Goal: Information Seeking & Learning: Check status

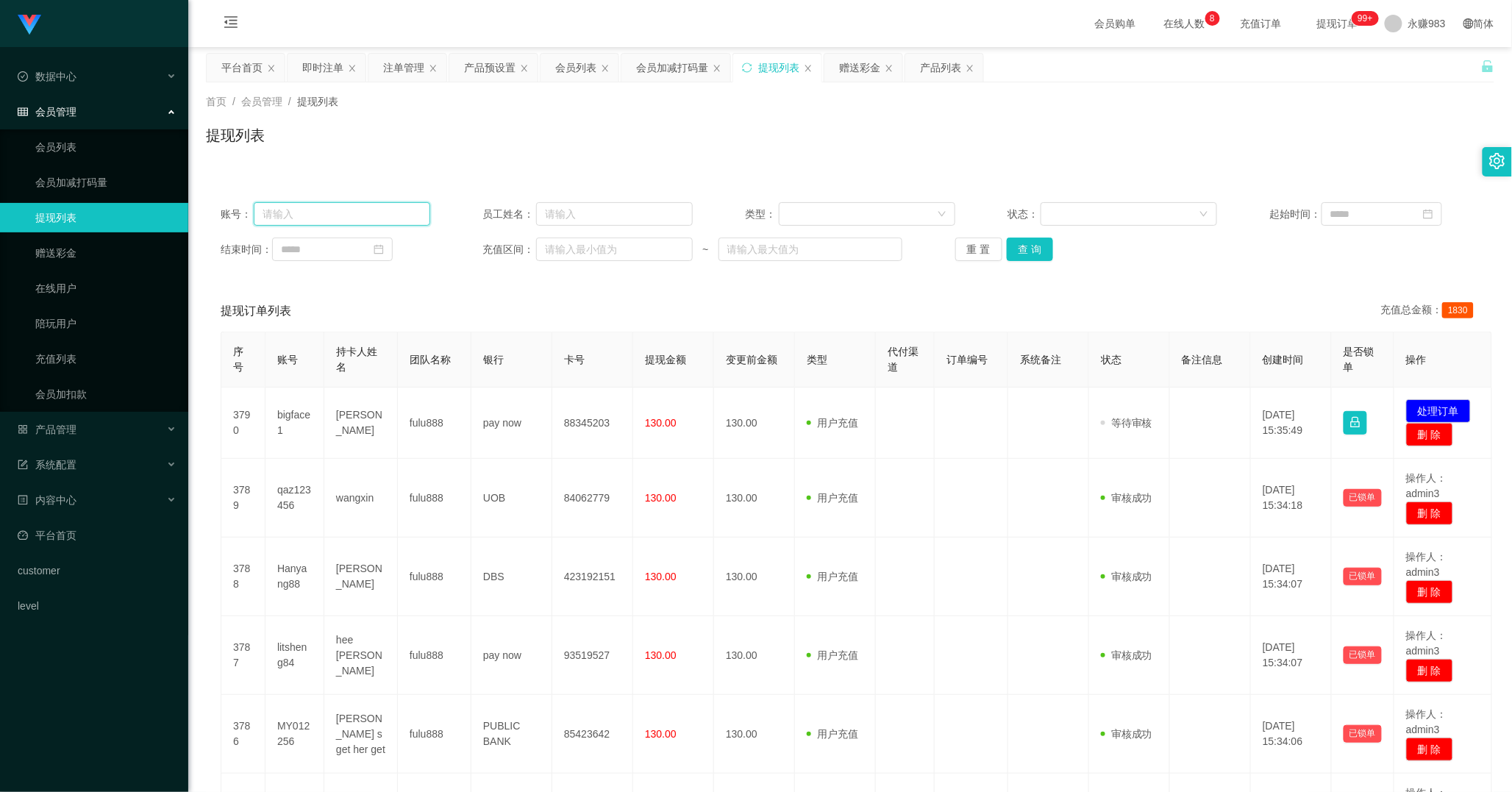
click at [312, 203] on input "text" at bounding box center [342, 214] width 178 height 23
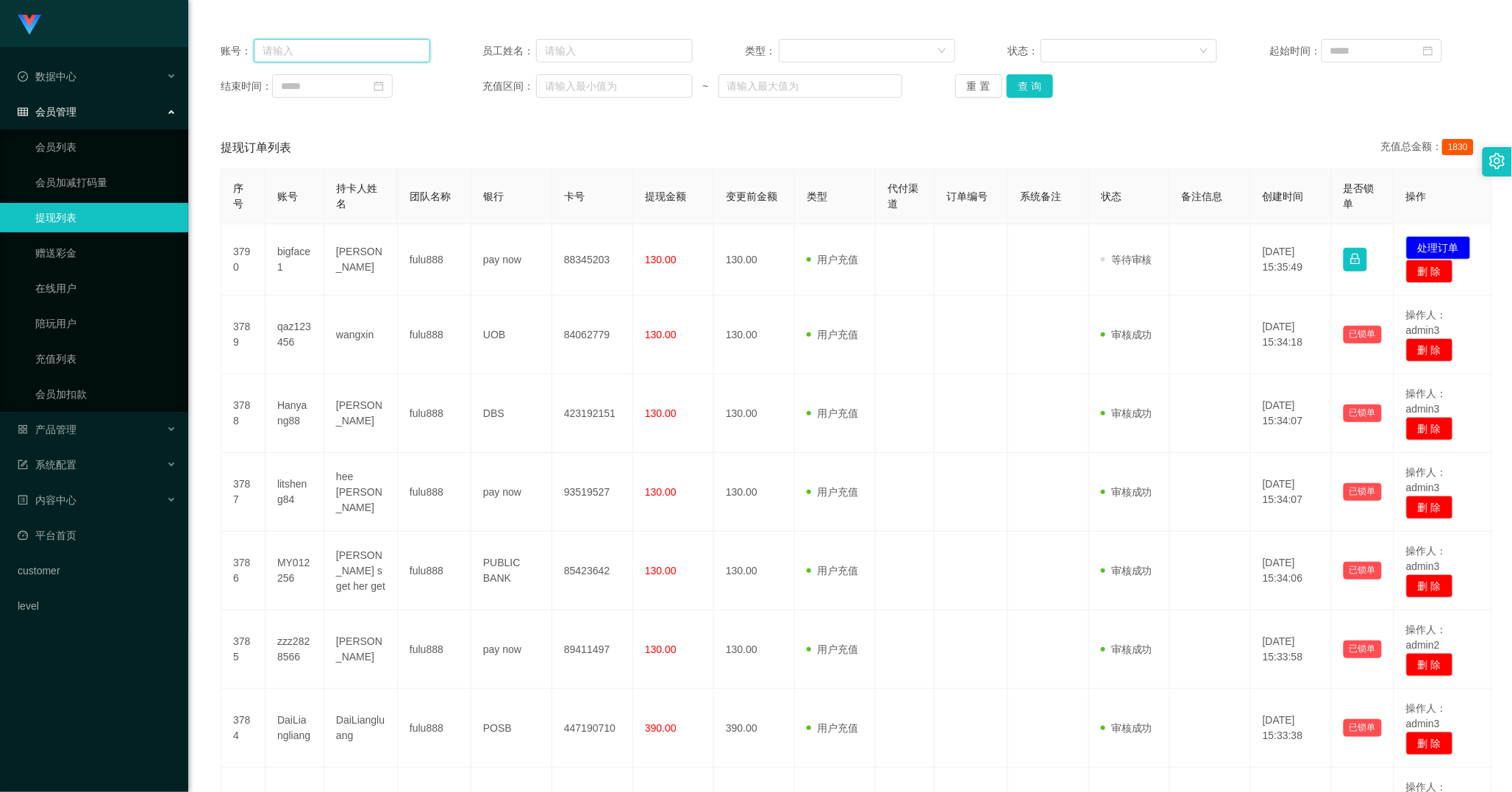
paste input "skyjadonlim"
click at [1024, 90] on button "查 询" at bounding box center [1030, 86] width 47 height 23
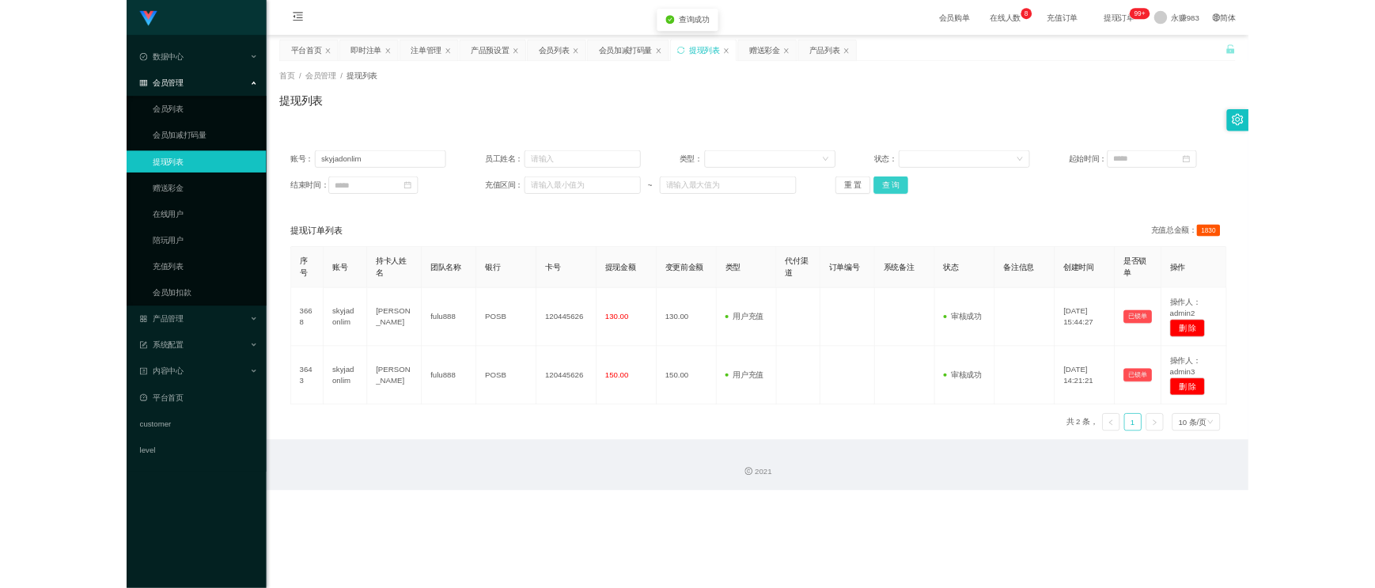
scroll to position [0, 0]
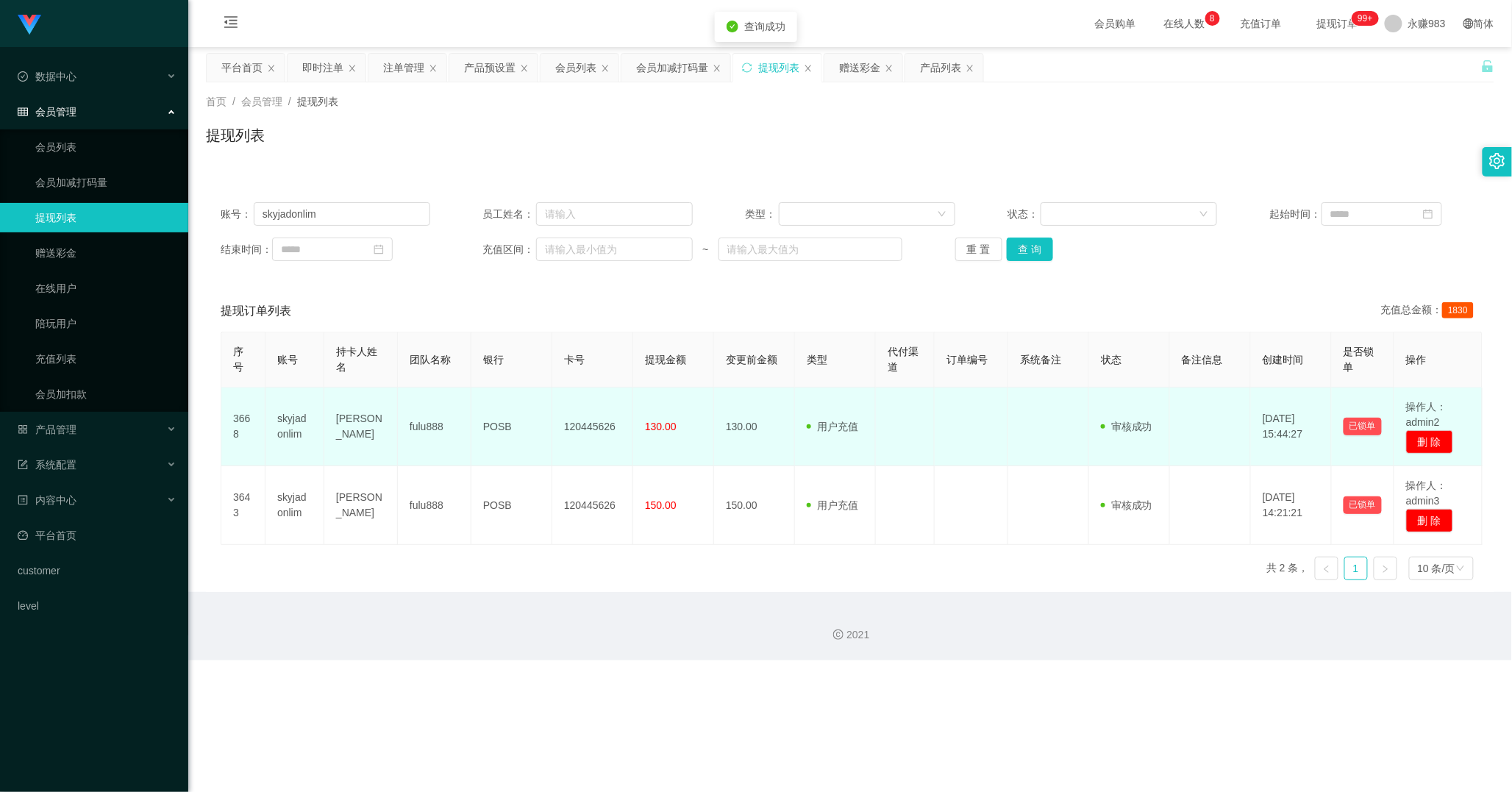
click at [285, 429] on td "skyjadonlim" at bounding box center [295, 427] width 59 height 79
copy td "skyjadonlim"
click at [333, 428] on td "[PERSON_NAME]" at bounding box center [361, 427] width 73 height 79
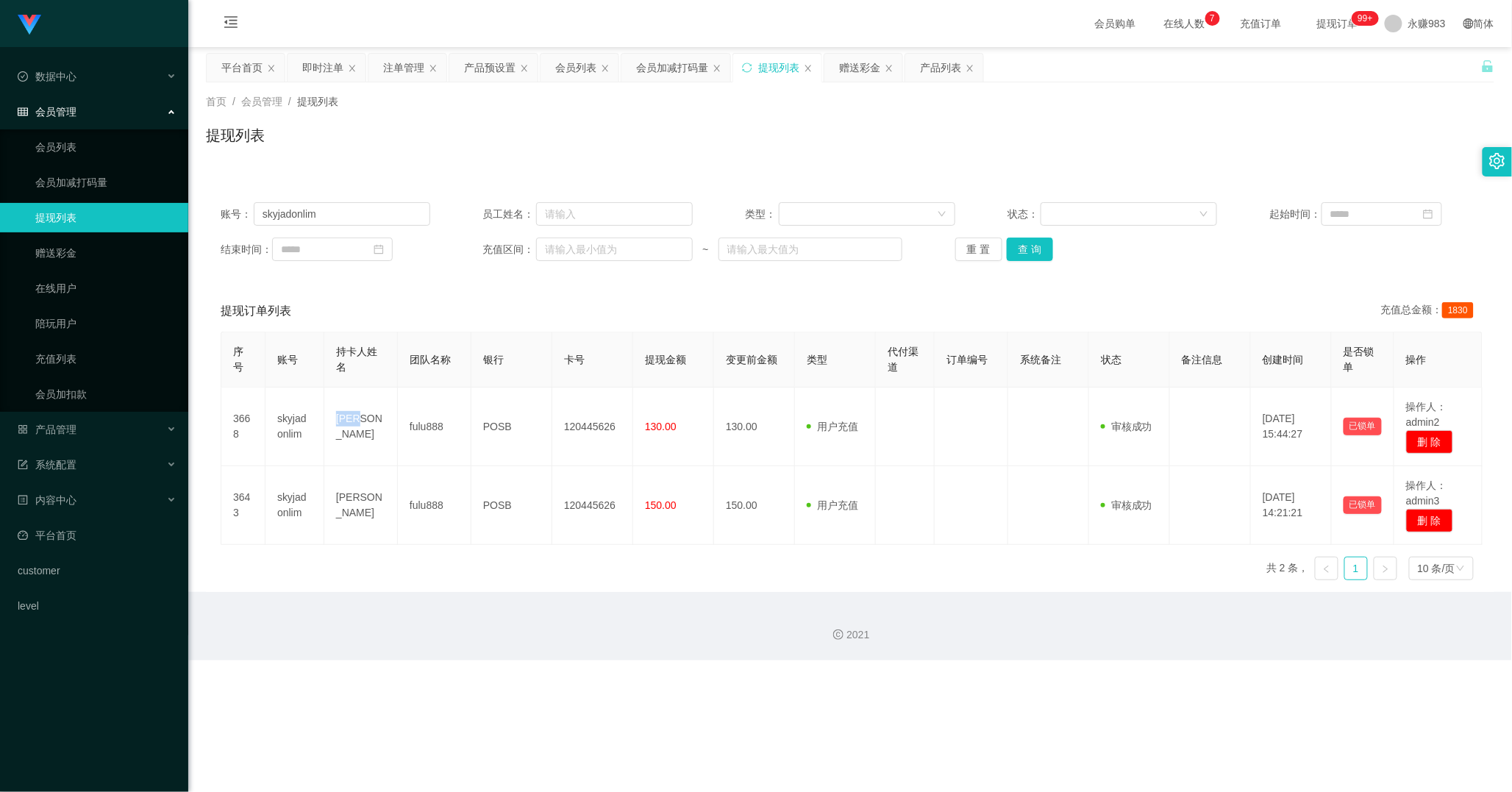
copy td "[PERSON_NAME]"
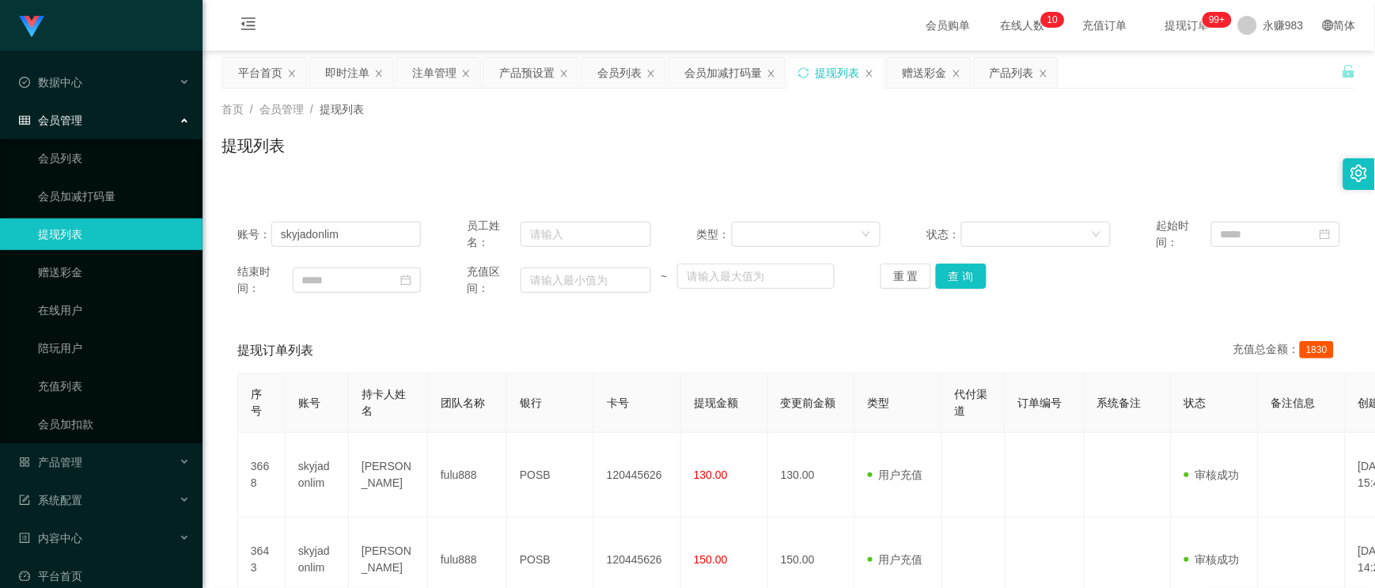
drag, startPoint x: 430, startPoint y: 184, endPoint x: 376, endPoint y: 201, distance: 56.5
click at [430, 184] on div "账号： skyjadonlim 员工姓名： 类型： 状态： 起始时间： 结束时间： 充值区间： ~ 重 置 查 询 提现订单列表 充值总金额： 1830 序号…" at bounding box center [788, 418] width 1134 height 470
click at [360, 238] on input "skyjadonlim" at bounding box center [345, 233] width 149 height 25
paste input "Ho Kiwi Weng5194 8.29"
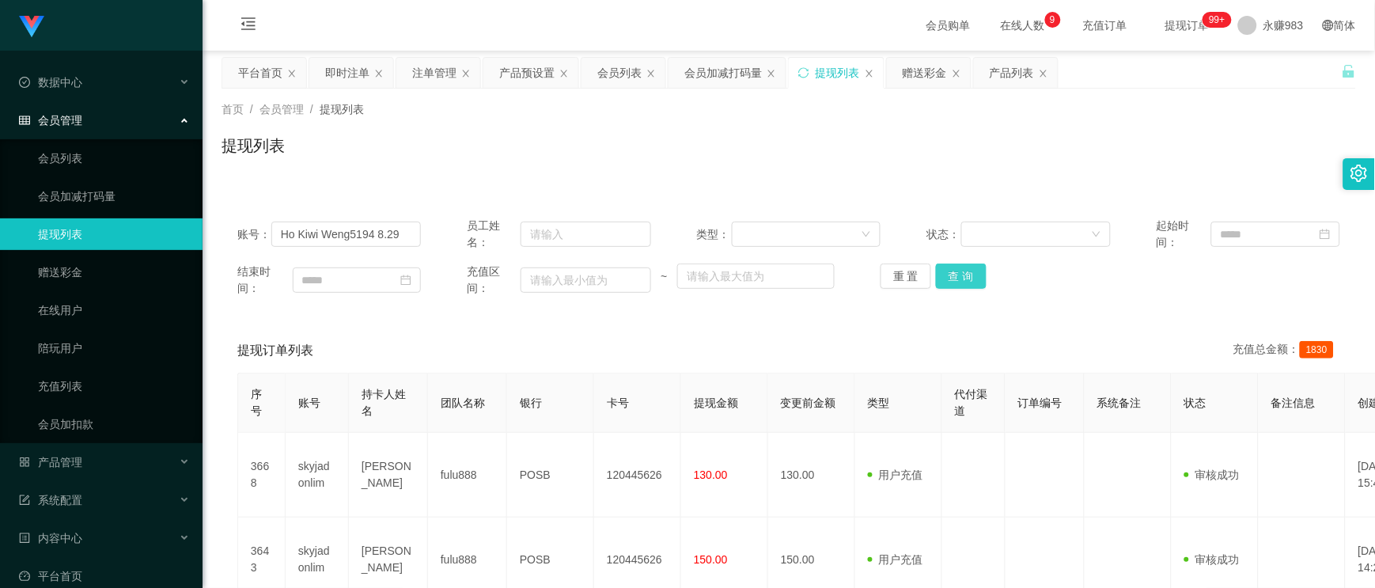
click at [952, 265] on button "查 询" at bounding box center [961, 275] width 51 height 25
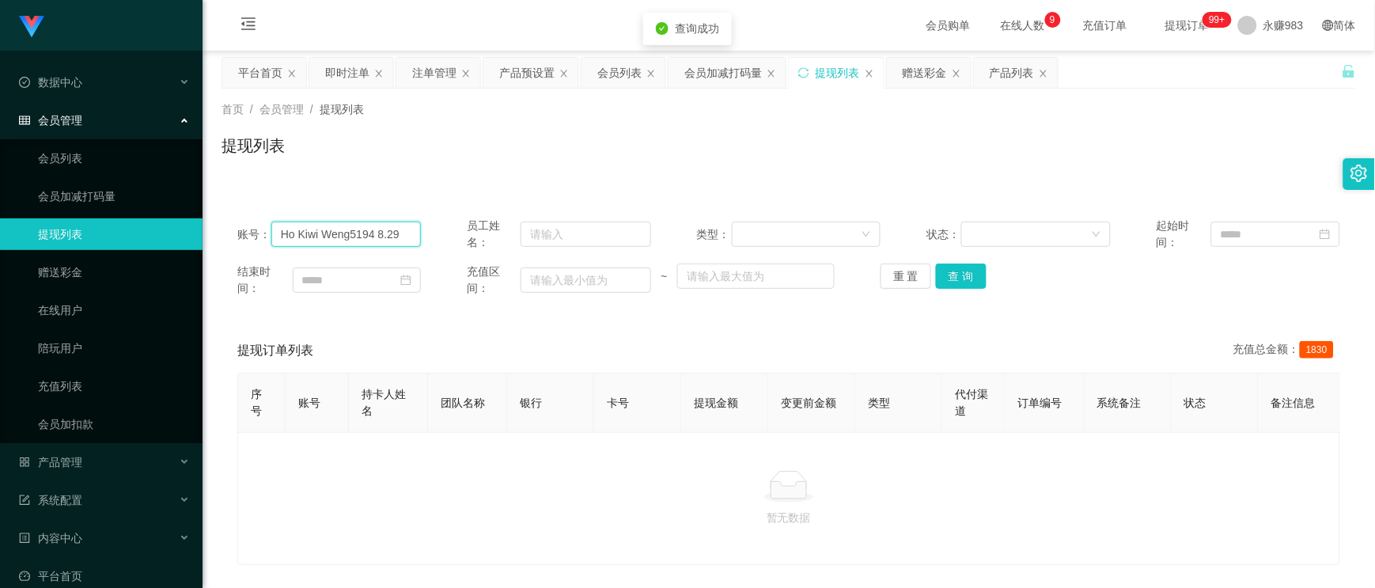
click at [319, 233] on input "Ho Kiwi Weng5194 8.29" at bounding box center [345, 233] width 149 height 25
drag, startPoint x: 324, startPoint y: 233, endPoint x: -90, endPoint y: 233, distance: 414.5
click at [0, 233] on html "Shopee工作台代理端 数据中心 会员管理 会员列表 会员加减打码量 提现列表 赠送彩金 在线用户 陪玩用户 充值列表 会员加扣款 产品管理 开奖记录 产品…" at bounding box center [687, 294] width 1375 height 588
drag, startPoint x: 331, startPoint y: 234, endPoint x: 452, endPoint y: 234, distance: 121.0
click at [452, 234] on div "账号： Weng5194 8.29 员工姓名： 类型： 状态： 起始时间：" at bounding box center [788, 234] width 1103 height 33
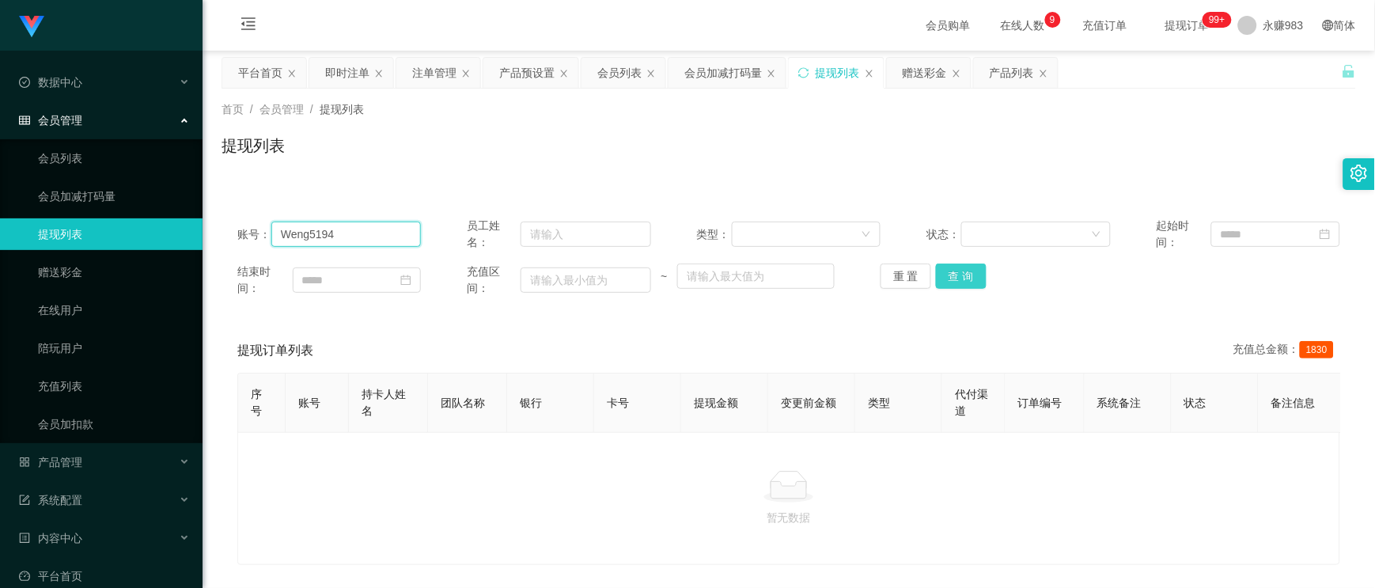
type input "Weng5194"
click at [966, 271] on button "查 询" at bounding box center [961, 275] width 51 height 25
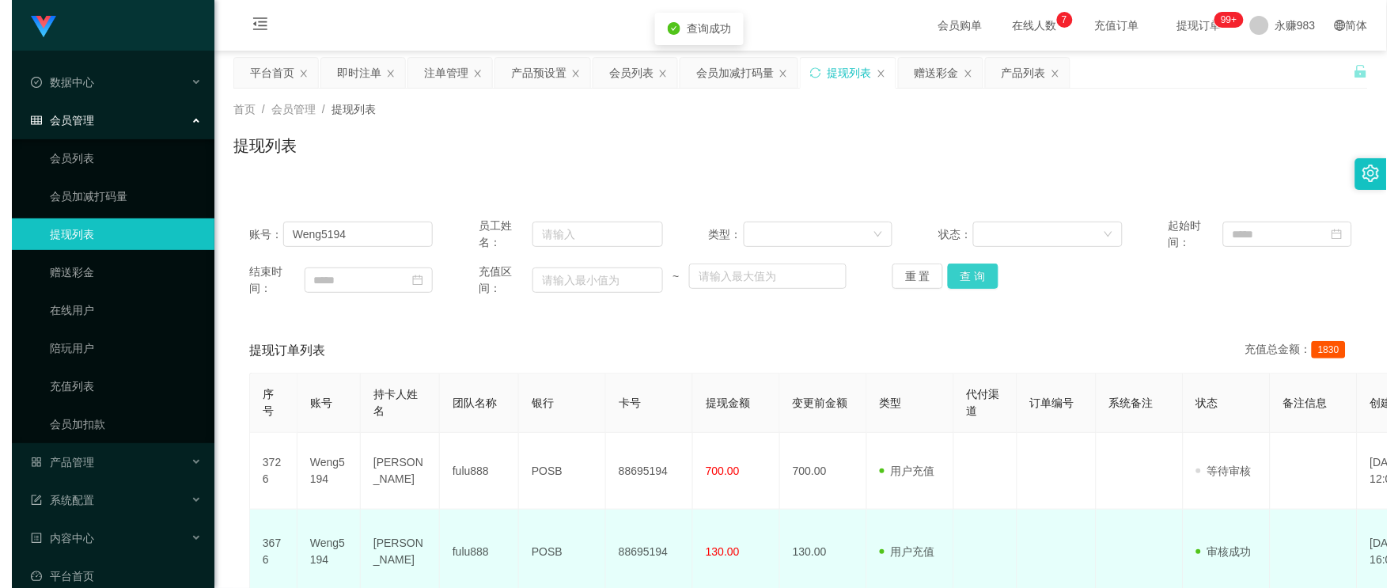
scroll to position [88, 0]
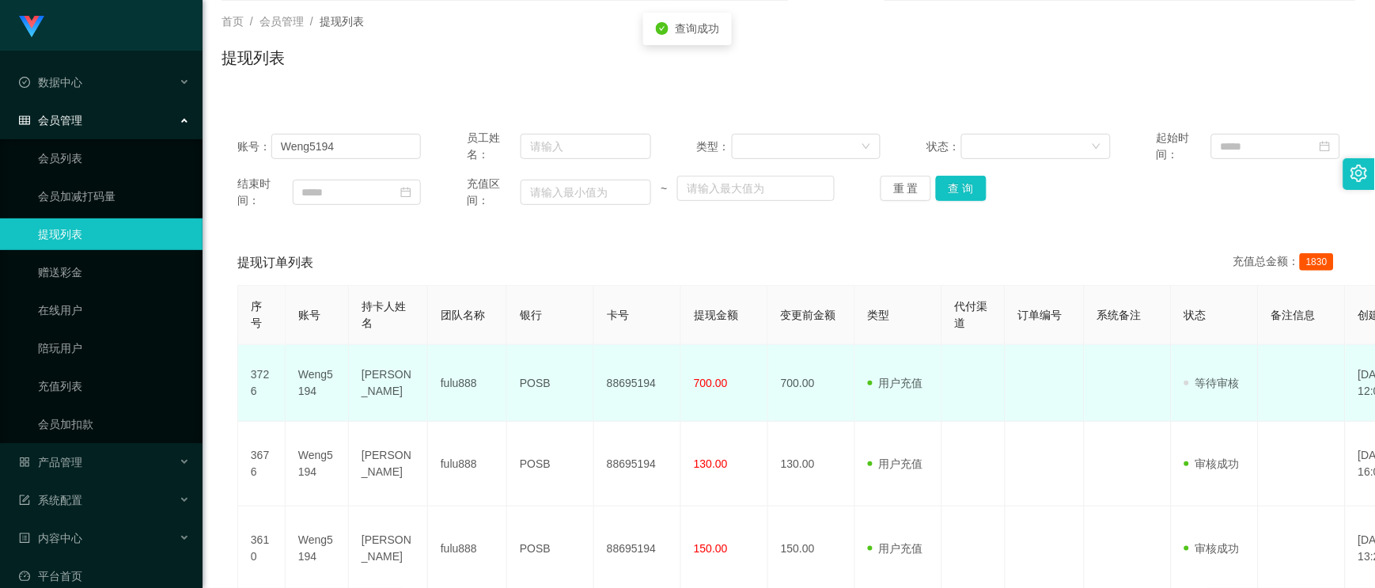
click at [306, 377] on td "Weng5194" at bounding box center [317, 383] width 63 height 77
click at [368, 377] on td "[PERSON_NAME]" at bounding box center [388, 383] width 79 height 77
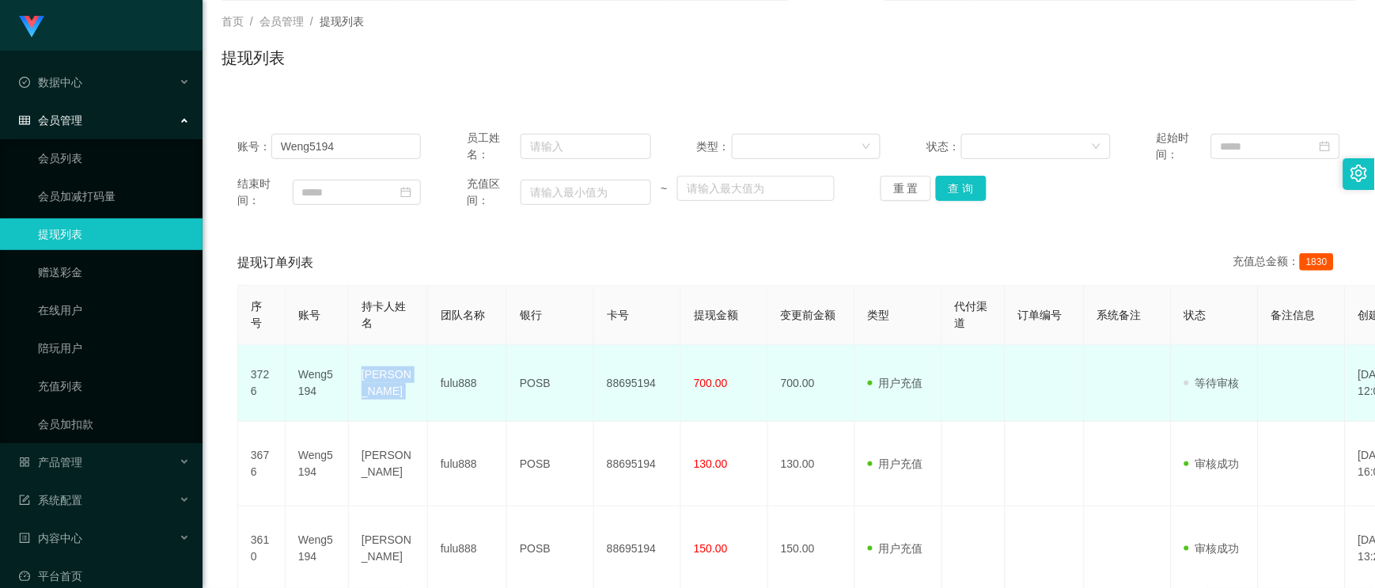
copy td "[PERSON_NAME]"
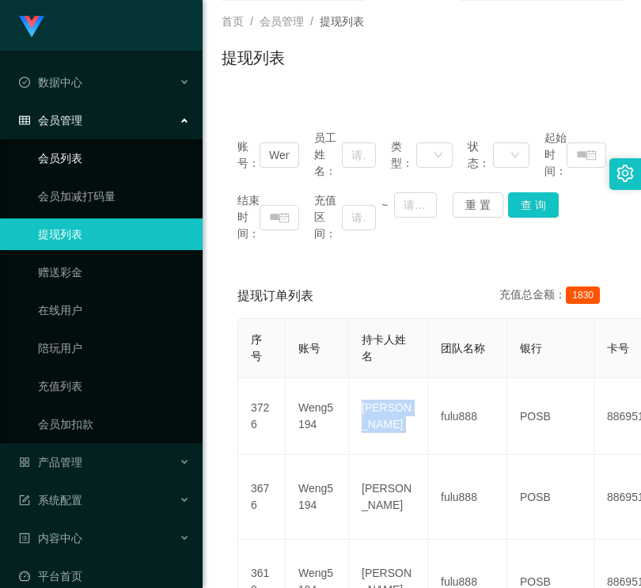
click at [60, 154] on link "会员列表" at bounding box center [114, 158] width 152 height 32
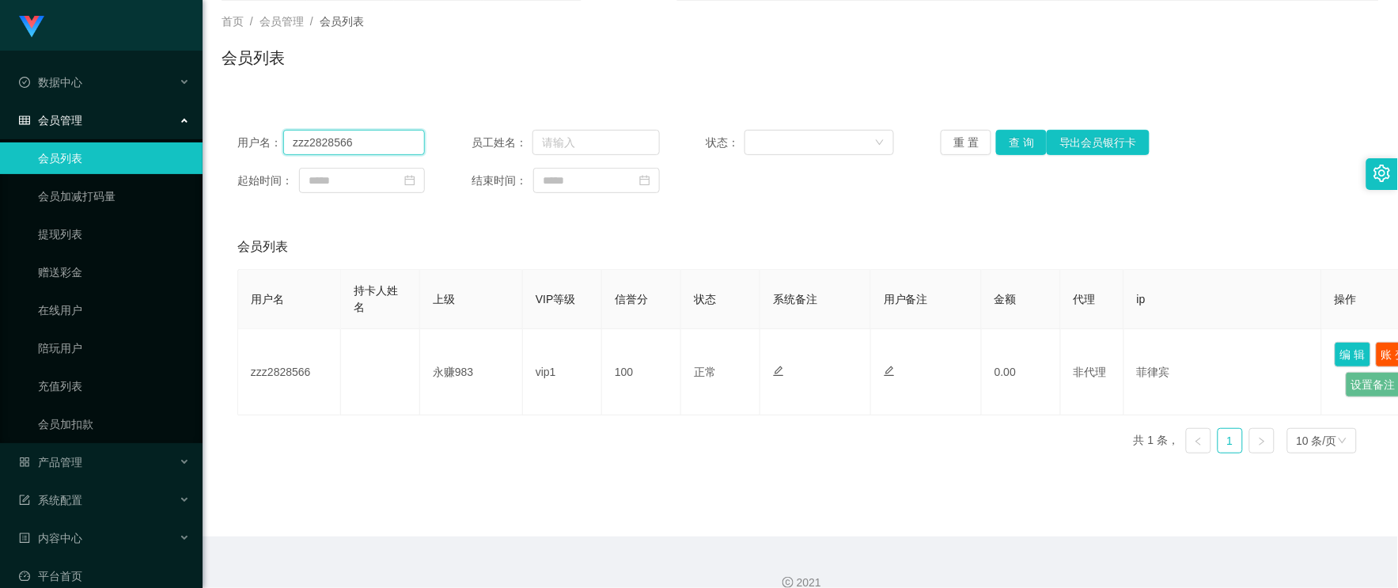
click at [413, 149] on input "zzz2828566" at bounding box center [354, 142] width 142 height 25
click at [1005, 134] on button "查 询" at bounding box center [1021, 142] width 51 height 25
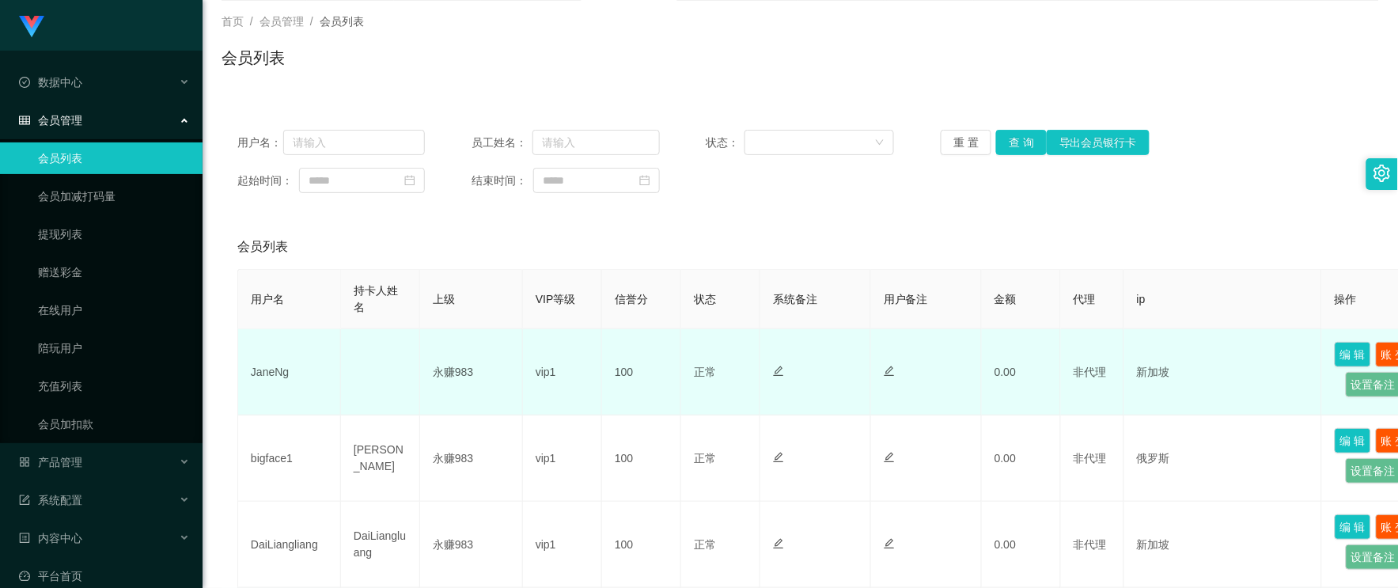
click at [274, 376] on td "JaneNg" at bounding box center [289, 372] width 103 height 86
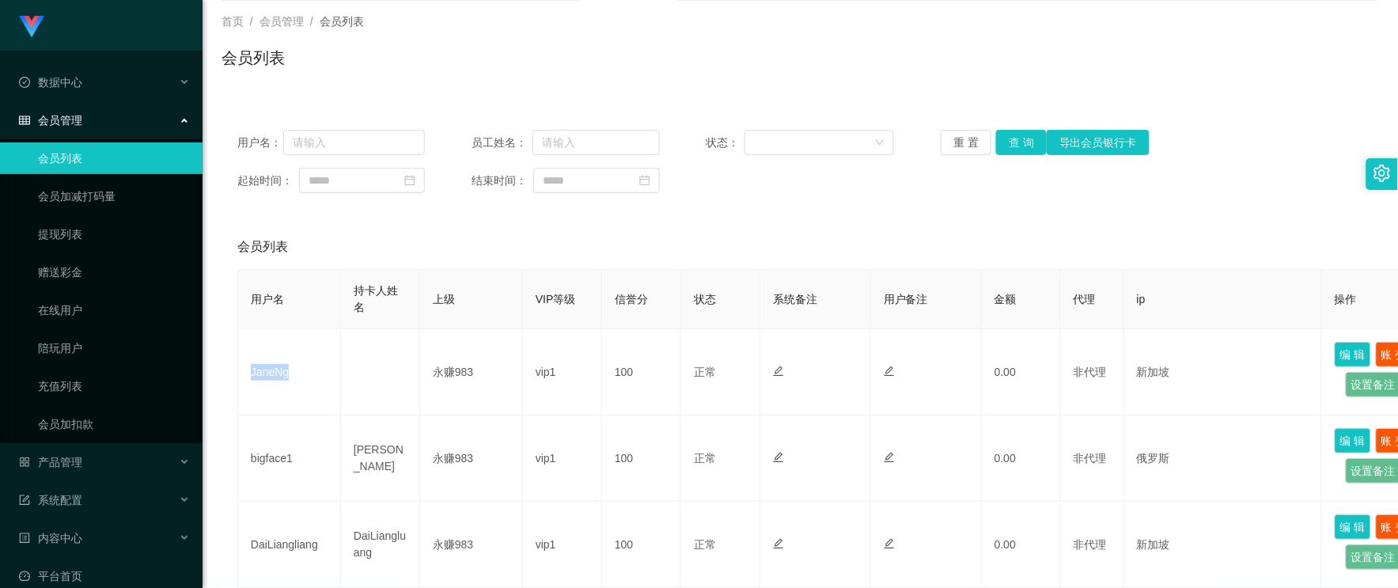
copy td "JaneNg"
click at [99, 457] on div "产品管理" at bounding box center [101, 462] width 202 height 32
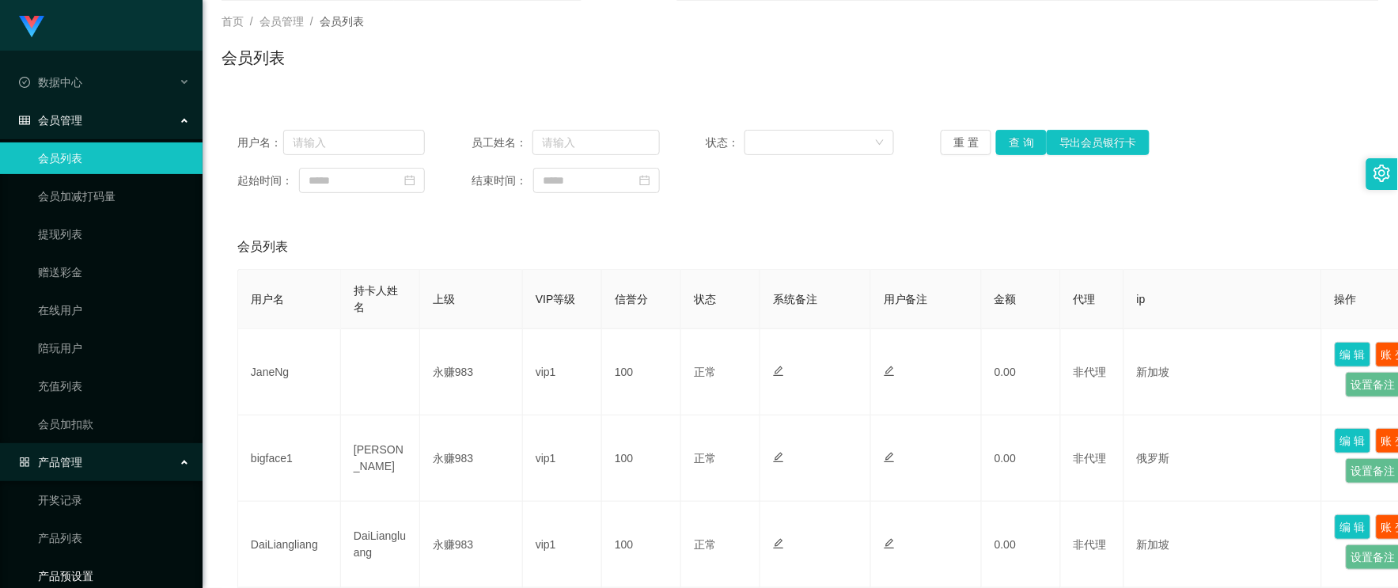
scroll to position [88, 0]
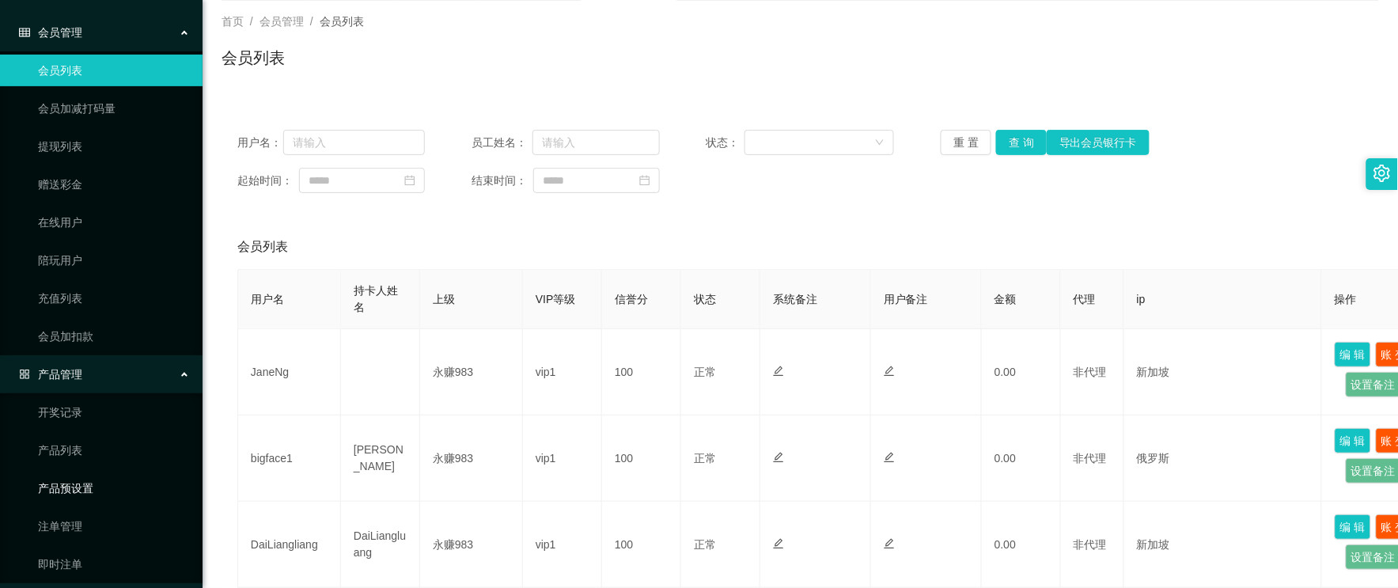
click at [100, 486] on link "产品预设置" at bounding box center [114, 488] width 152 height 32
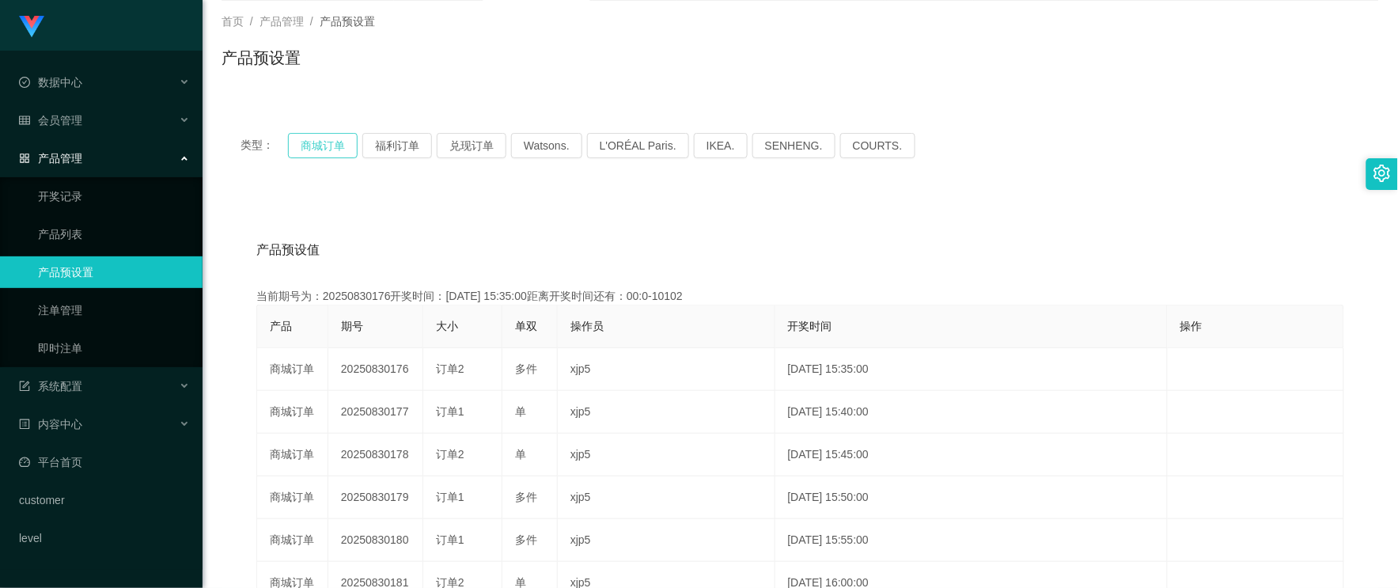
click at [326, 153] on button "商城订单" at bounding box center [323, 145] width 70 height 25
click at [78, 316] on link "注单管理" at bounding box center [114, 310] width 152 height 32
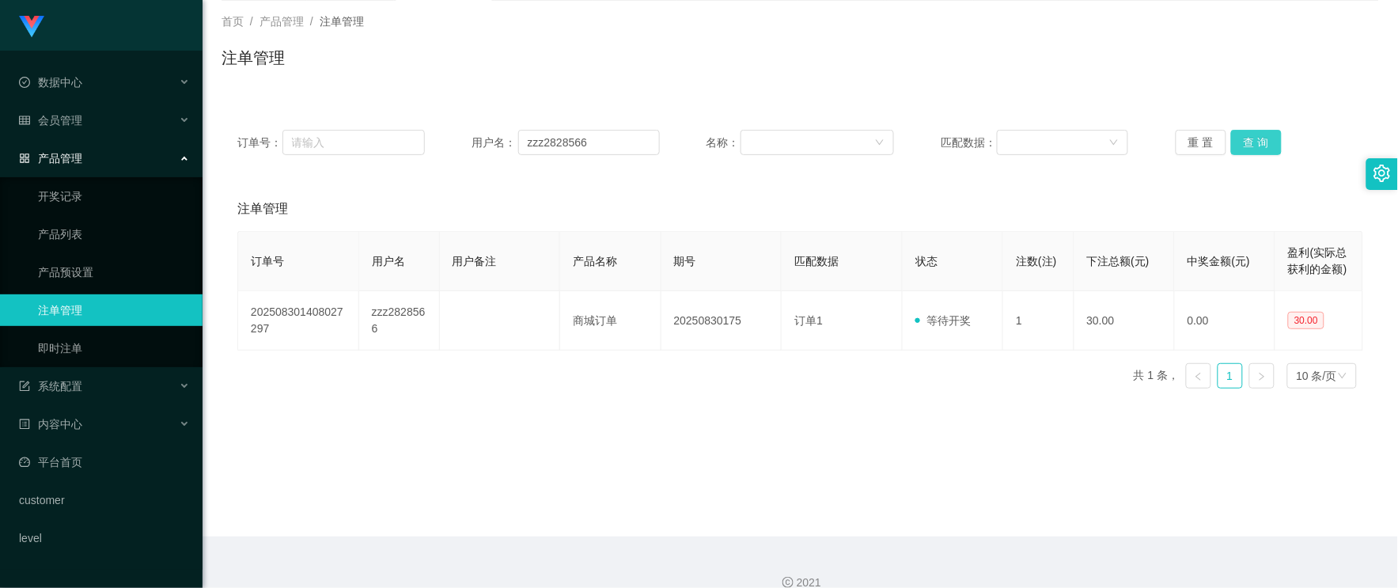
click at [1244, 140] on button "查 询" at bounding box center [1256, 142] width 51 height 25
click at [1213, 146] on button "重 置" at bounding box center [1200, 142] width 51 height 25
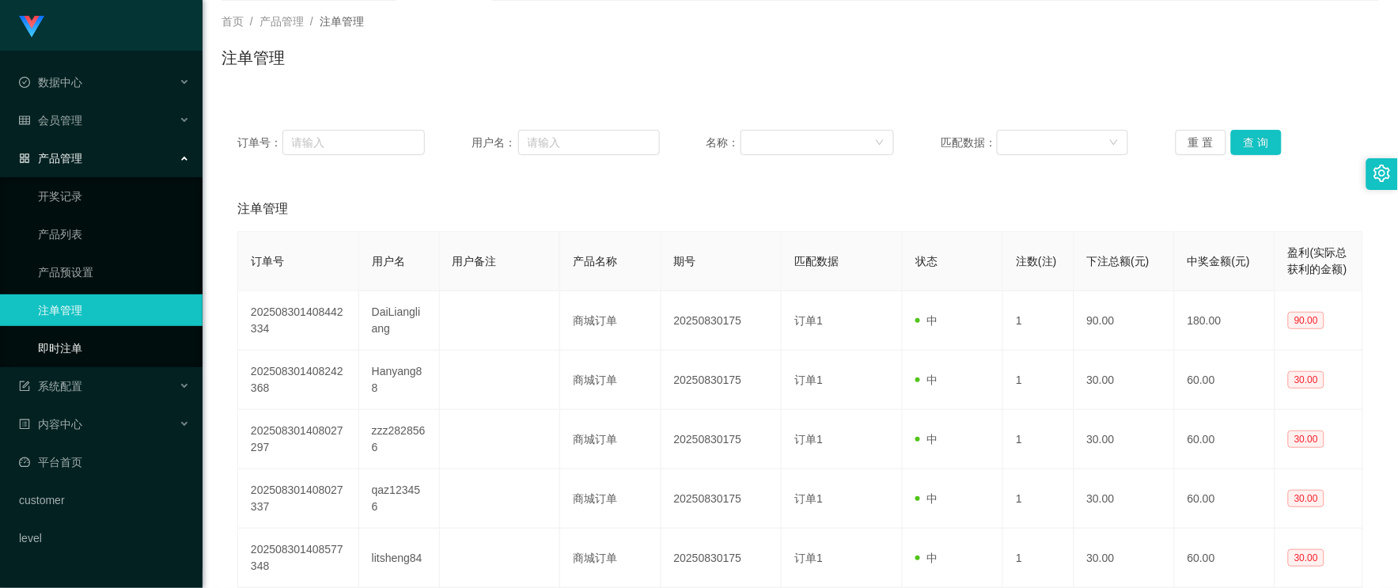
drag, startPoint x: 79, startPoint y: 342, endPoint x: 216, endPoint y: 265, distance: 156.9
click at [79, 342] on link "即时注单" at bounding box center [114, 348] width 152 height 32
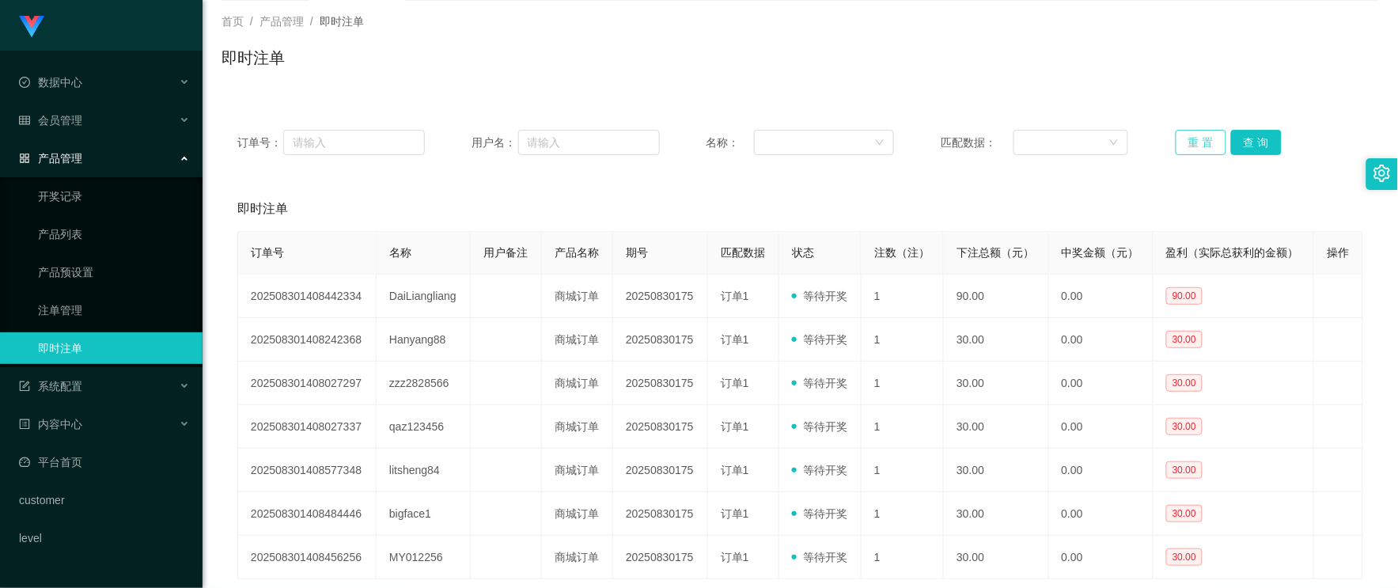
click at [1183, 146] on button "重 置" at bounding box center [1200, 142] width 51 height 25
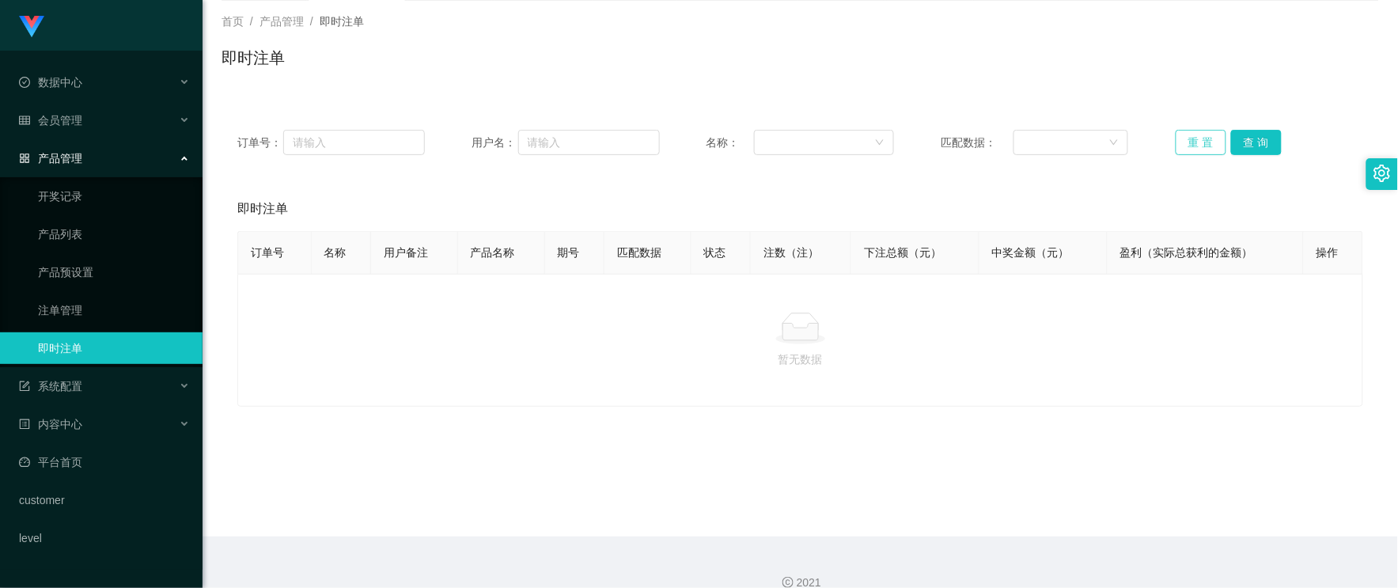
click at [1214, 147] on button "重 置" at bounding box center [1200, 142] width 51 height 25
click at [1206, 146] on button "重 置" at bounding box center [1200, 142] width 51 height 25
drag, startPoint x: 1243, startPoint y: 171, endPoint x: 1245, endPoint y: 160, distance: 11.3
click at [1243, 169] on div "订单号： 用户名： 名称： 匹配数据： 重 置 查 询 即时注单 订单号 名称 用户备注 产品名称 期号 匹配数据 状态 注数（注） 下注总额（元） 中奖金额…" at bounding box center [799, 260] width 1157 height 293
click at [1248, 145] on button "查 询" at bounding box center [1256, 142] width 51 height 25
